Goal: Information Seeking & Learning: Learn about a topic

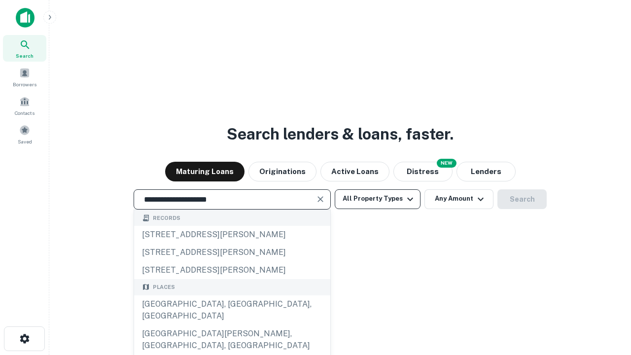
click at [232, 325] on div "[GEOGRAPHIC_DATA], [GEOGRAPHIC_DATA], [GEOGRAPHIC_DATA]" at bounding box center [232, 310] width 196 height 30
click at [378, 199] on button "All Property Types" at bounding box center [378, 199] width 86 height 20
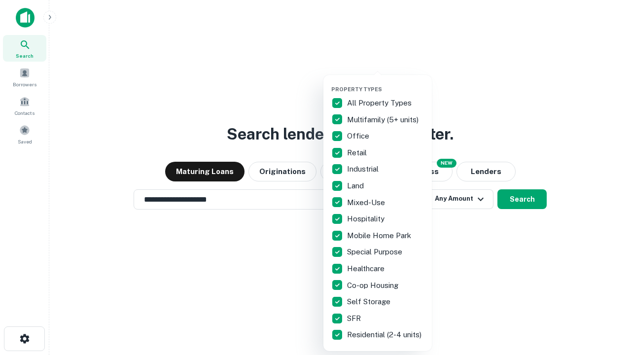
type input "**********"
click at [386, 83] on button "button" at bounding box center [385, 83] width 109 height 0
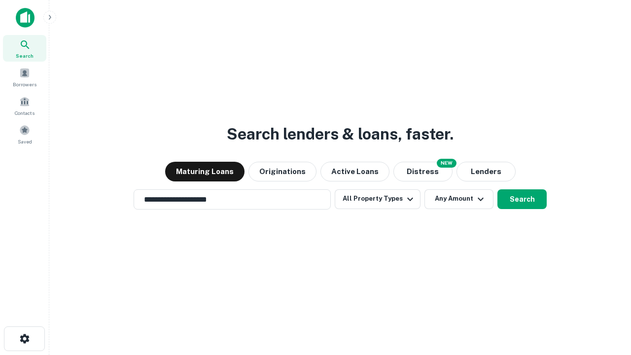
scroll to position [6, 119]
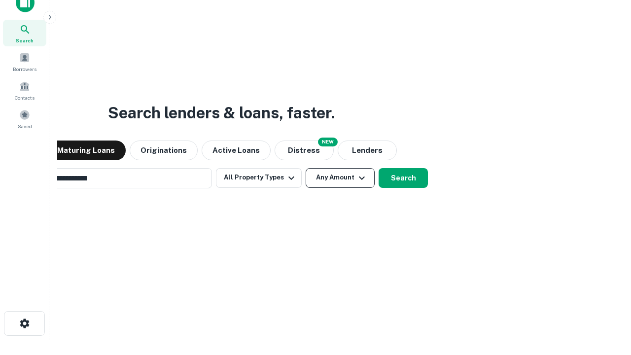
click at [306, 168] on button "Any Amount" at bounding box center [340, 178] width 69 height 20
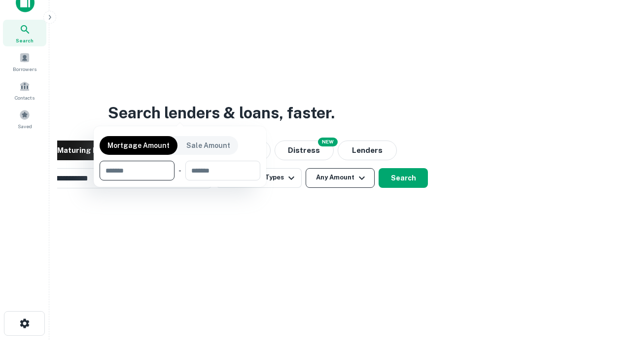
scroll to position [71, 279]
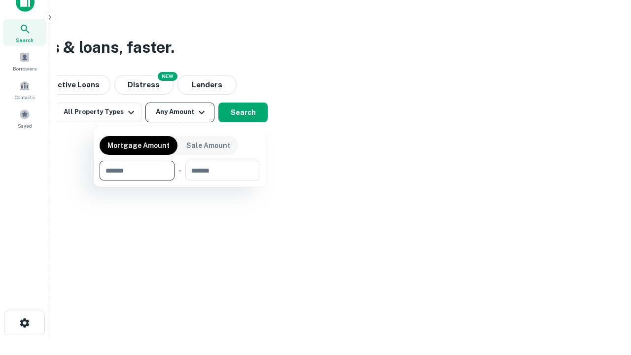
type input "*******"
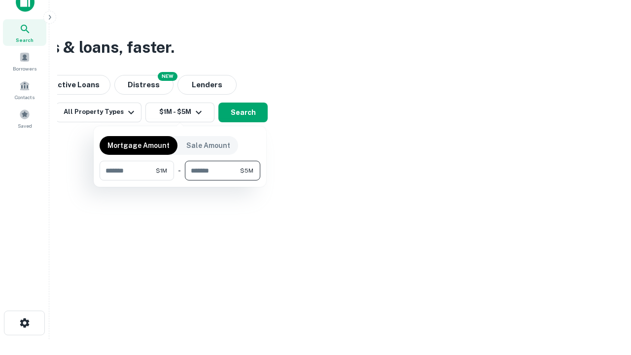
type input "*******"
click at [180, 181] on button "button" at bounding box center [180, 181] width 161 height 0
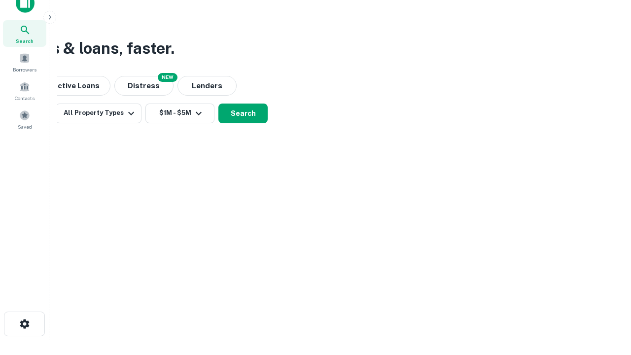
scroll to position [6, 182]
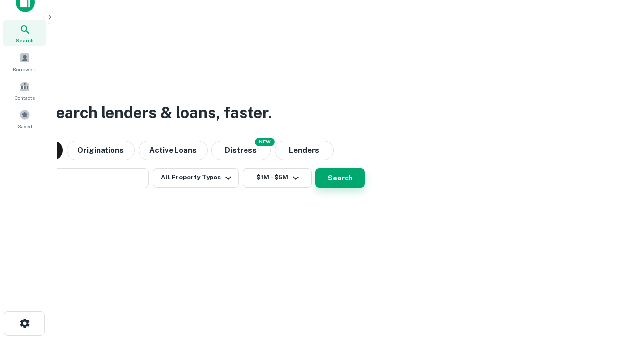
click at [316, 168] on button "Search" at bounding box center [340, 178] width 49 height 20
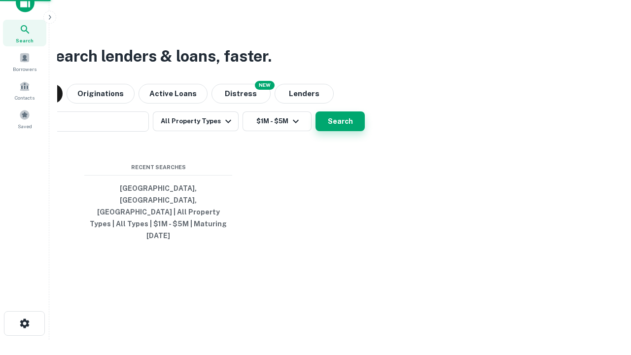
scroll to position [26, 279]
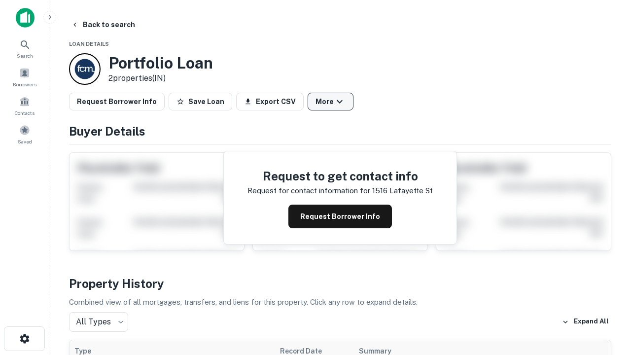
click at [330, 102] on button "More" at bounding box center [331, 102] width 46 height 18
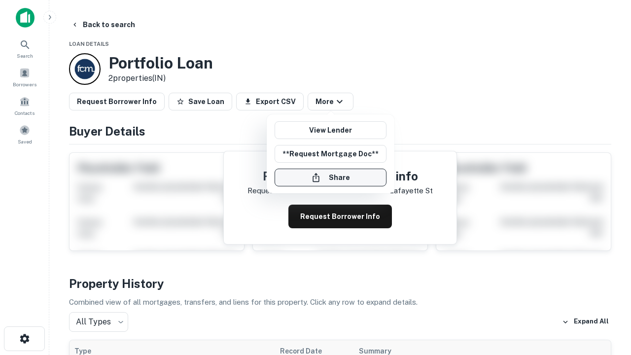
click at [330, 178] on button "Share" at bounding box center [331, 178] width 112 height 18
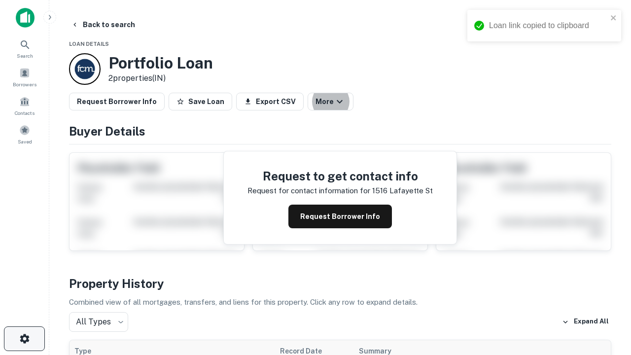
click at [24, 339] on icon "button" at bounding box center [25, 339] width 12 height 12
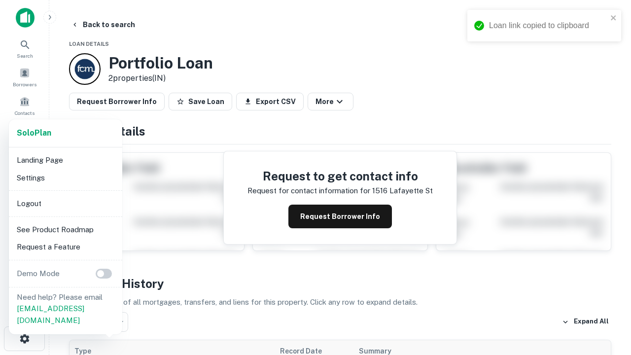
click at [65, 203] on li "Logout" at bounding box center [66, 204] width 106 height 18
